Goal: Task Accomplishment & Management: Complete application form

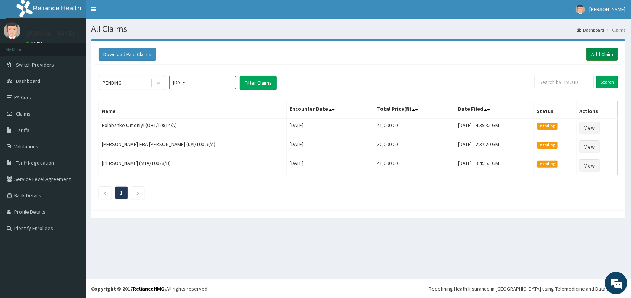
click at [605, 58] on link "Add Claim" at bounding box center [602, 54] width 32 height 13
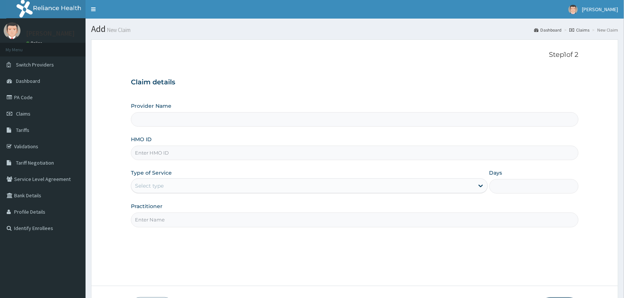
click at [156, 155] on input "HMO ID" at bounding box center [355, 153] width 448 height 15
type input "VISION PLANET EYE CARE"
type input "HIC/10238/A"
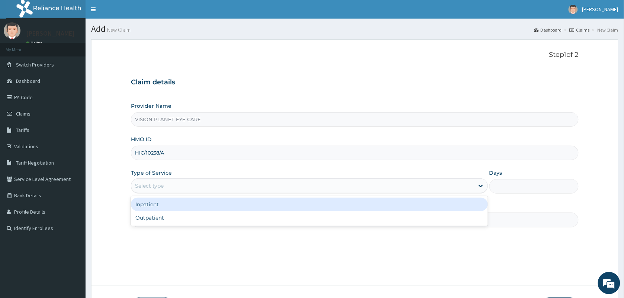
click at [192, 220] on div "Outpatient" at bounding box center [309, 217] width 357 height 13
type input "1"
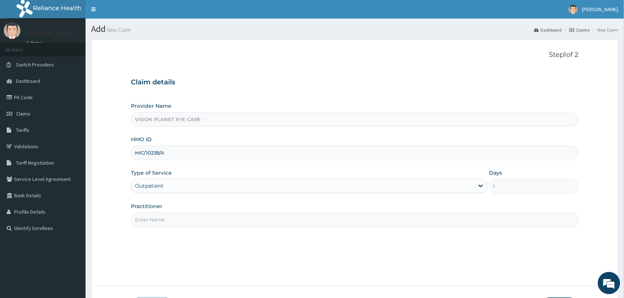
click at [201, 224] on input "Practitioner" at bounding box center [355, 220] width 448 height 15
type input "DR NDIDI="
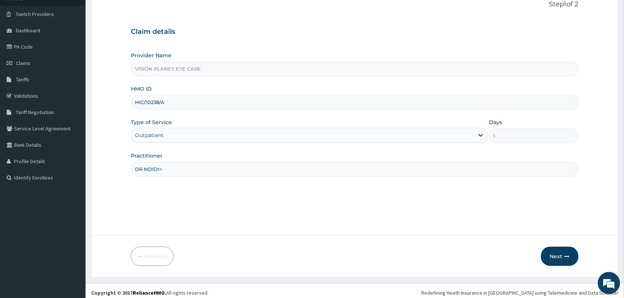
scroll to position [55, 0]
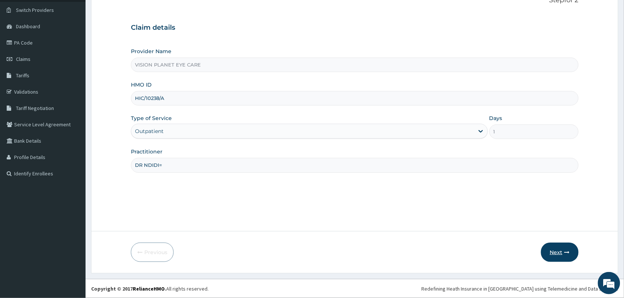
click at [568, 257] on button "Next" at bounding box center [560, 252] width 38 height 19
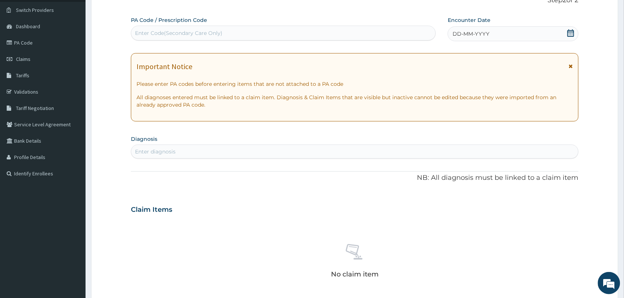
click at [478, 38] on div "DD-MM-YYYY" at bounding box center [513, 33] width 131 height 15
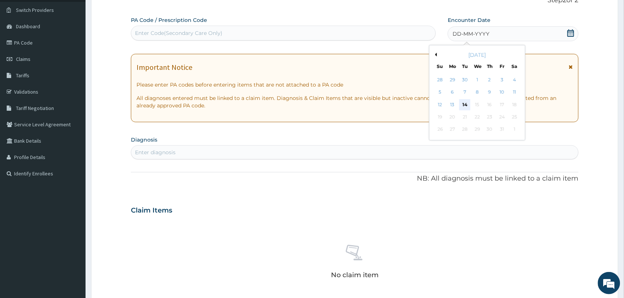
click at [467, 102] on div "14" at bounding box center [465, 104] width 11 height 11
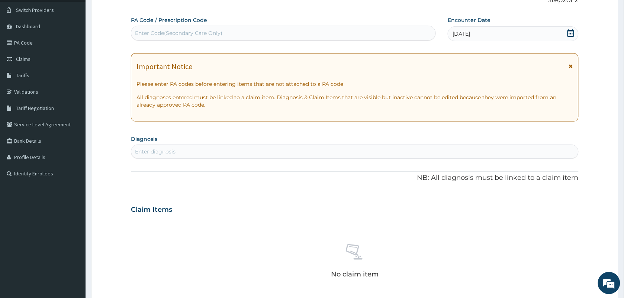
paste input "PA/CE3D4D"
type input "PA/CE3D4D"
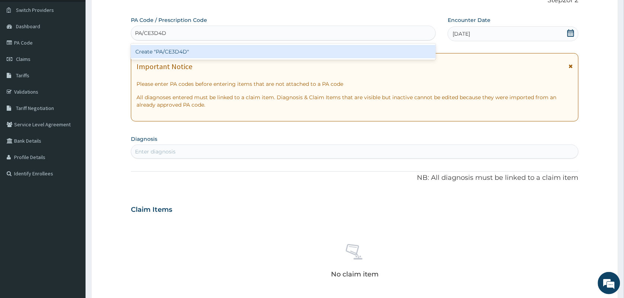
click at [207, 56] on div "Create "PA/CE3D4D"" at bounding box center [283, 51] width 305 height 13
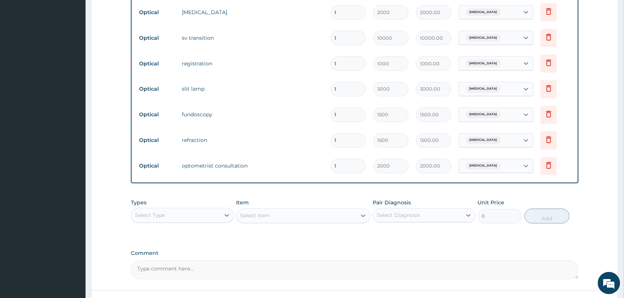
scroll to position [408, 0]
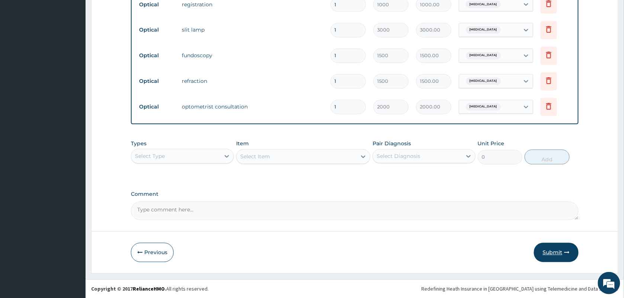
click at [558, 261] on button "Submit" at bounding box center [556, 252] width 45 height 19
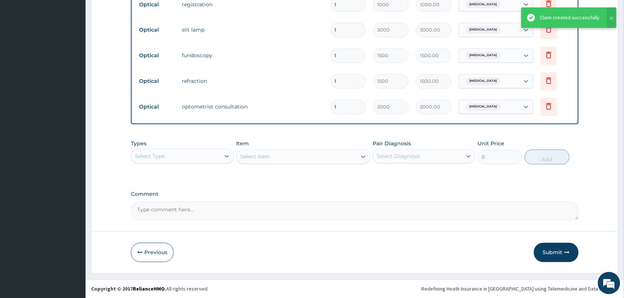
click at [575, 14] on div "Claim created successfully" at bounding box center [570, 18] width 60 height 8
